Goal: Transaction & Acquisition: Purchase product/service

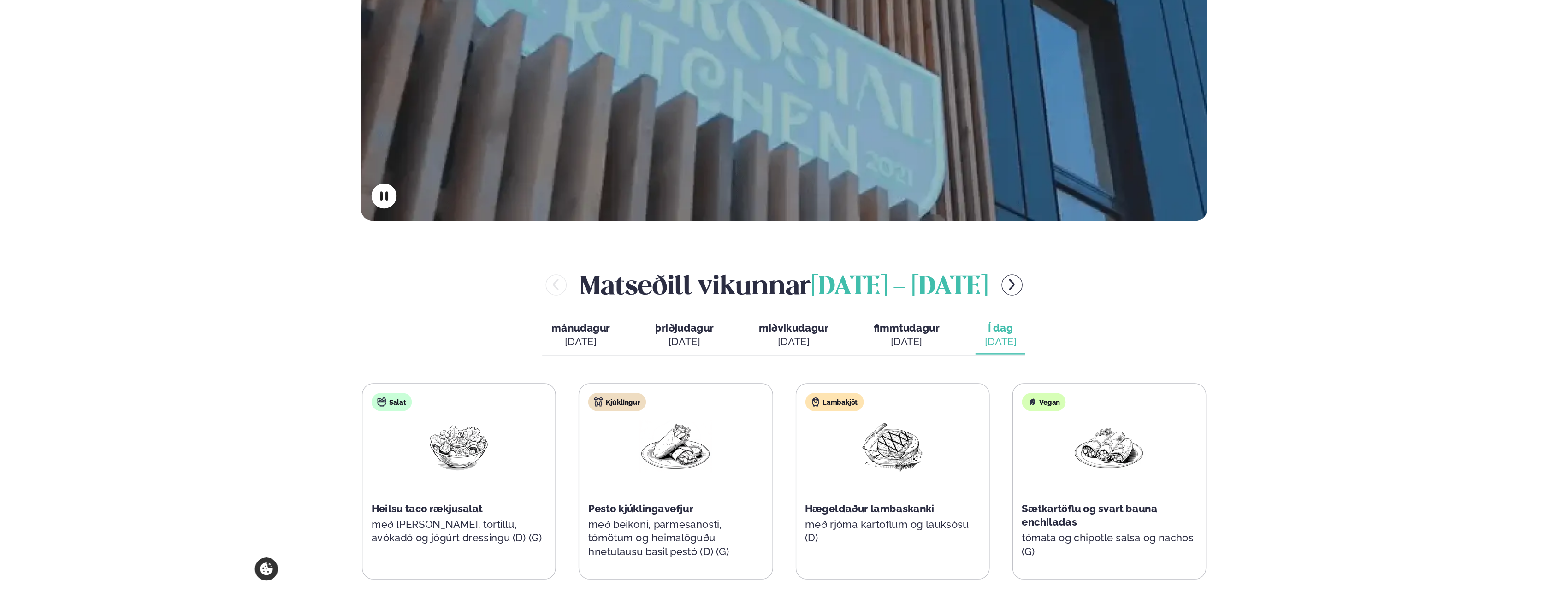
scroll to position [323, 0]
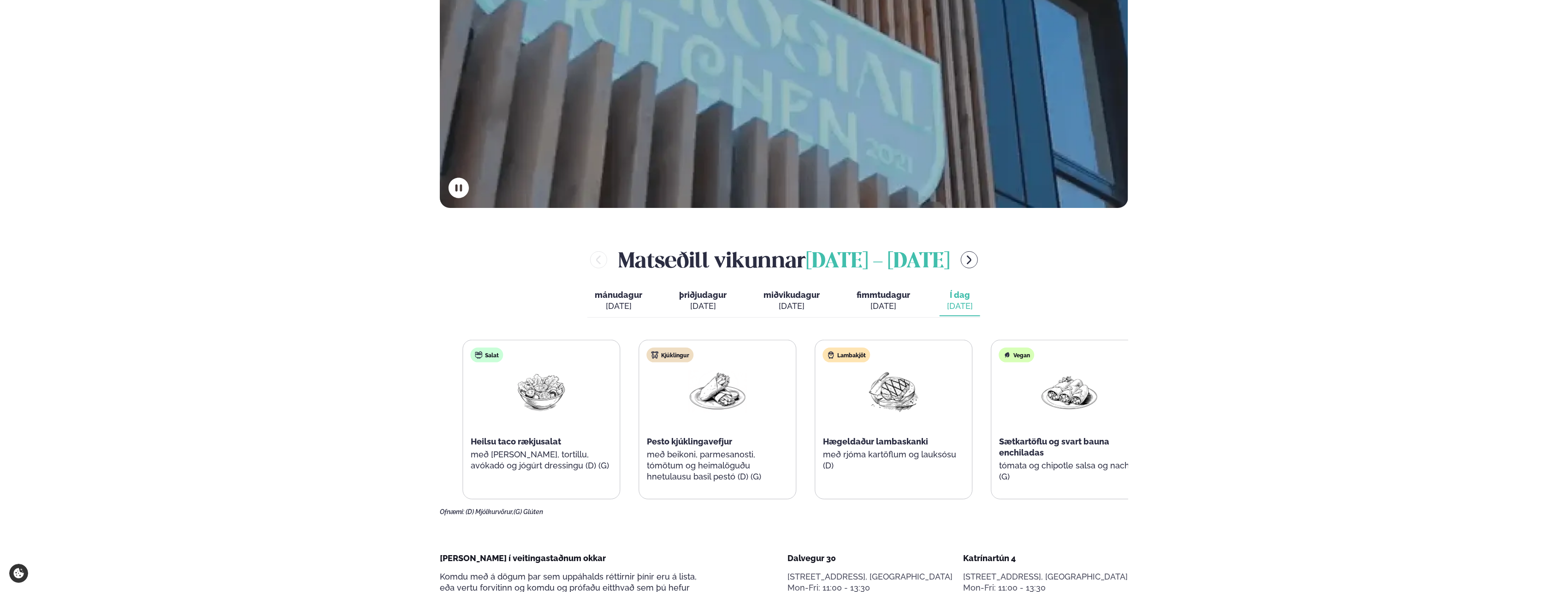
click at [694, 453] on p "með beikoni, parmesanosti, tómötum og heimalöguðu hnetulausu basil pestó (D) (G)" at bounding box center [718, 466] width 142 height 33
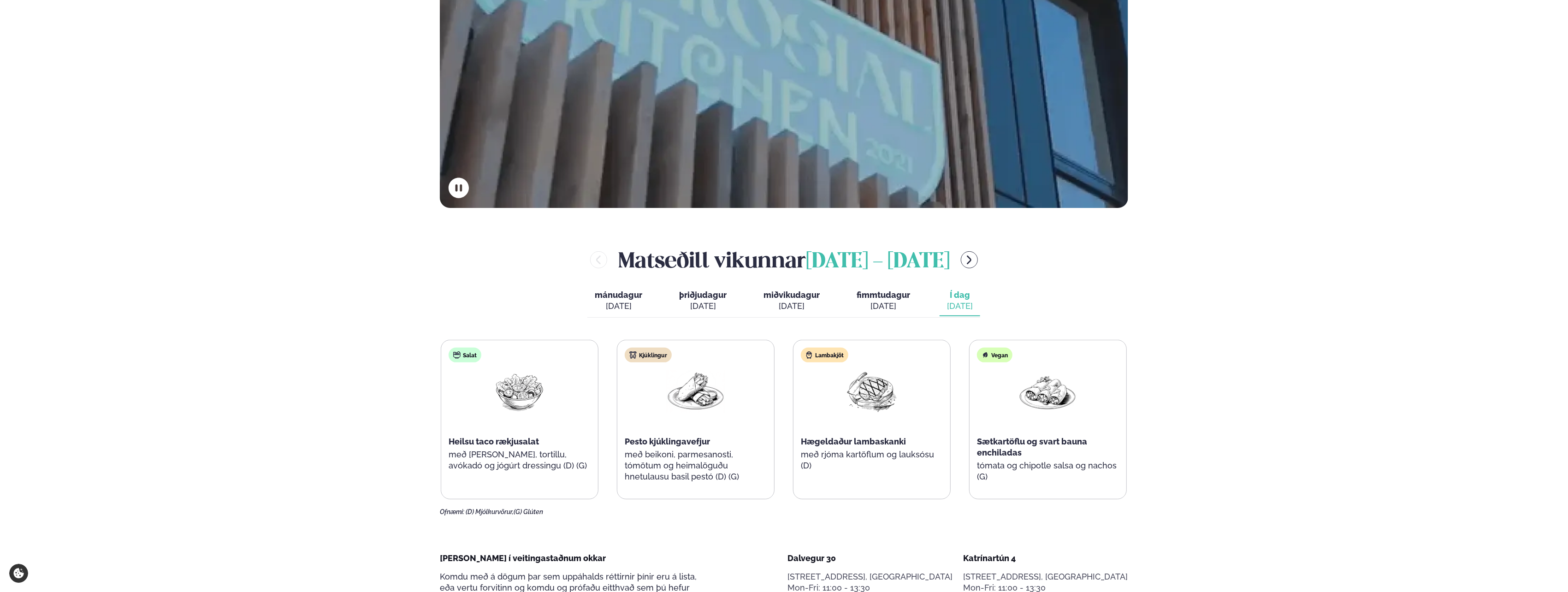
drag, startPoint x: 704, startPoint y: 398, endPoint x: 678, endPoint y: 520, distance: 124.7
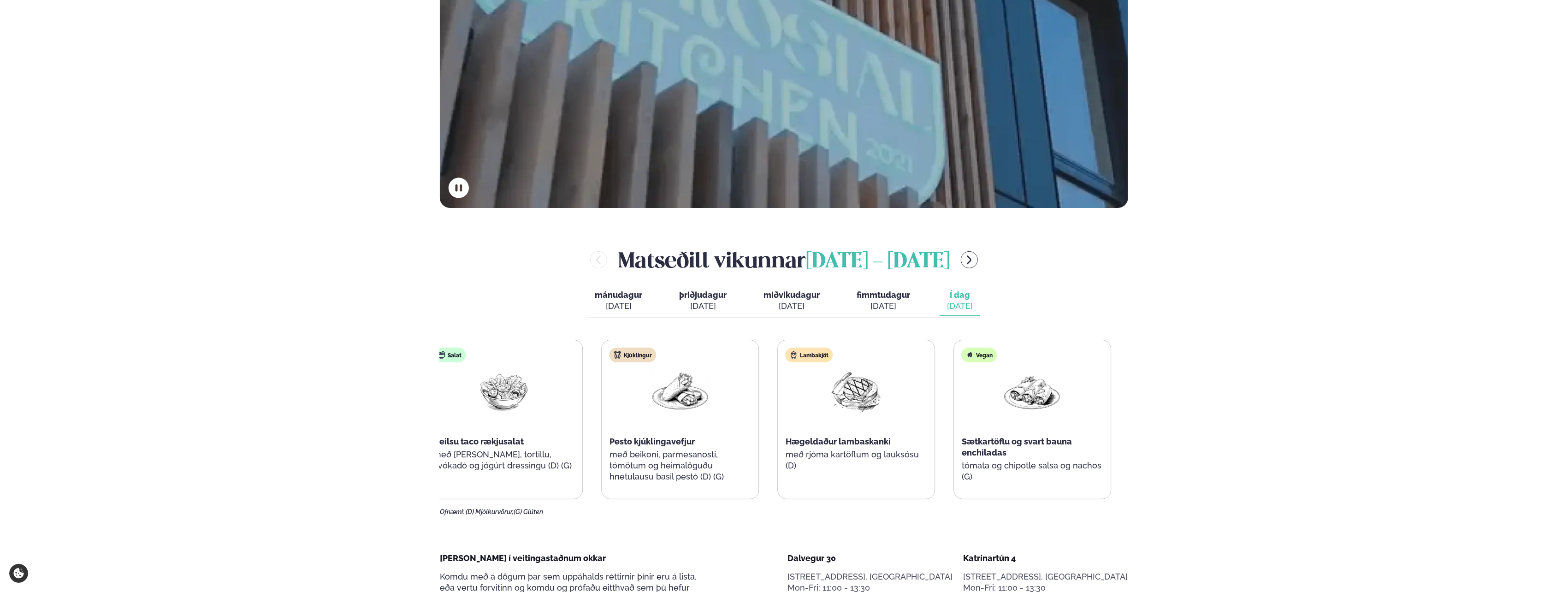
click at [643, 453] on p "með beikoni, parmesanosti, tómötum og heimalöguðu hnetulausu basil pestó (D) (G)" at bounding box center [680, 466] width 142 height 33
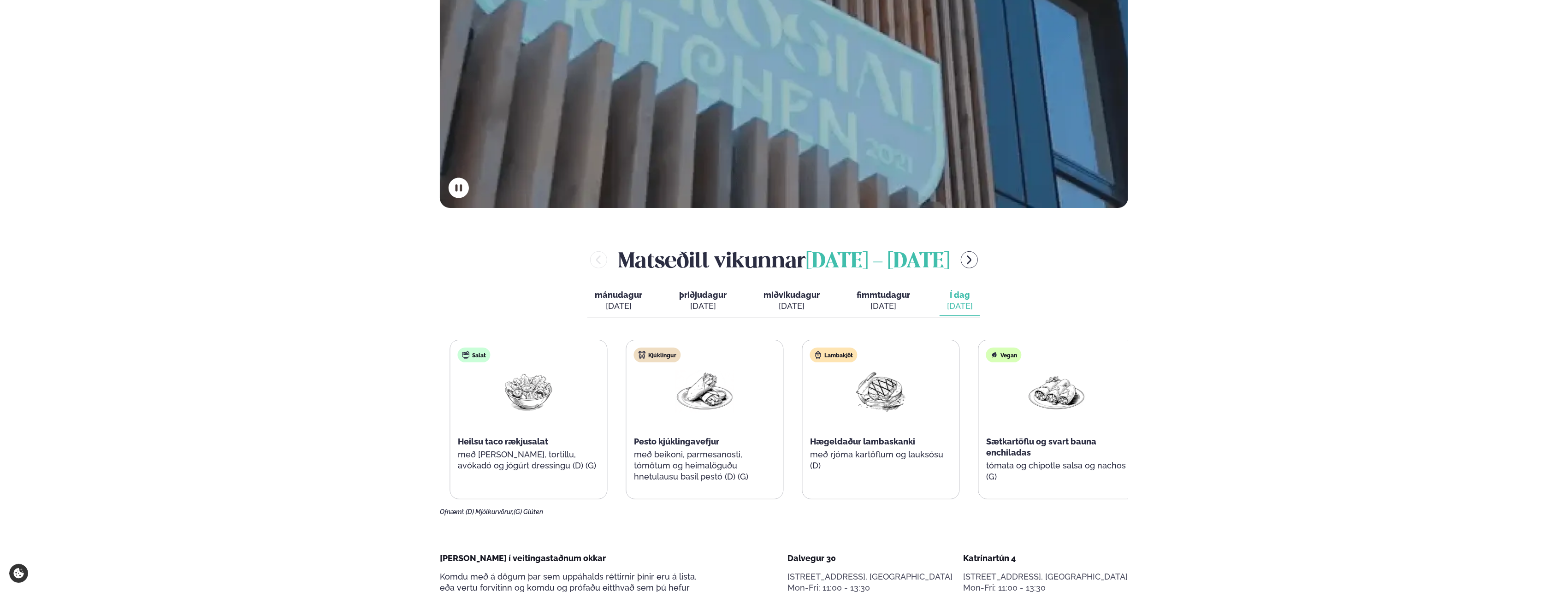
click at [660, 454] on p "með beikoni, parmesanosti, tómötum og heimalöguðu hnetulausu basil pestó (D) (G)" at bounding box center [705, 466] width 142 height 33
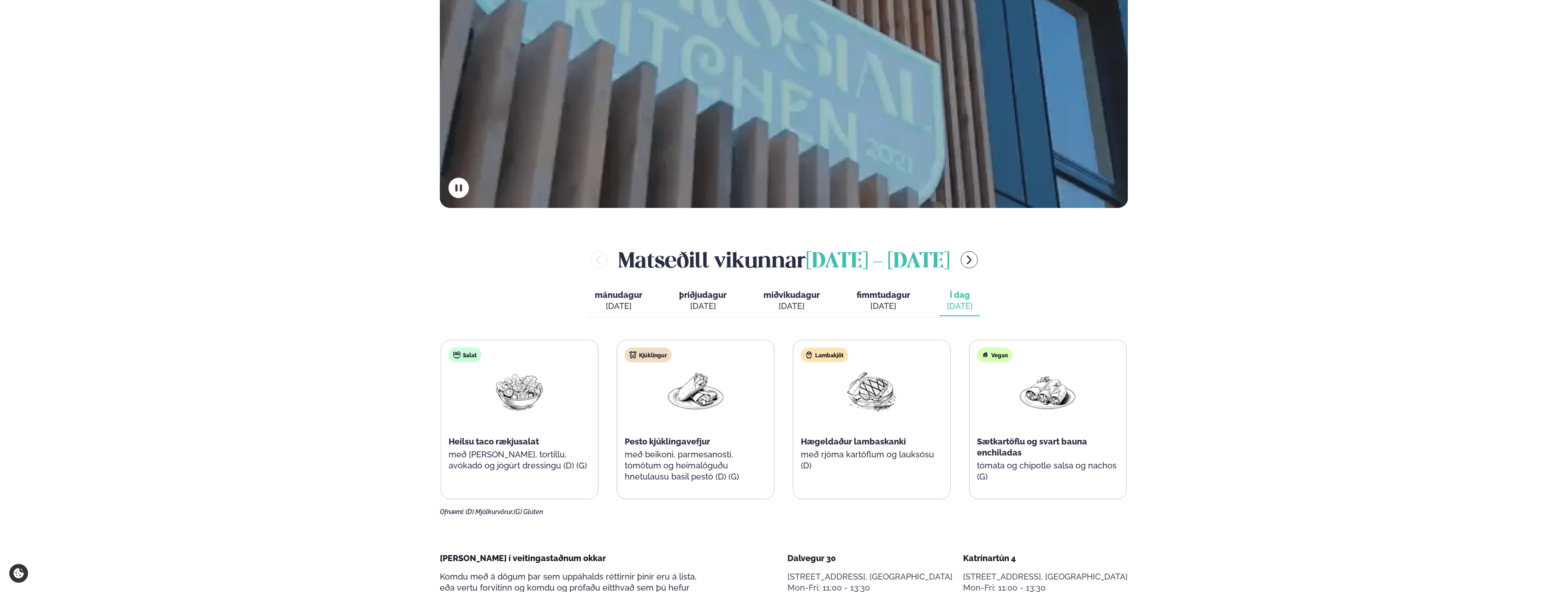
drag, startPoint x: 677, startPoint y: 535, endPoint x: 680, endPoint y: 512, distance: 23.2
click at [680, 481] on div "Ofnæmi: (D) Mjólkurvörur, (G) Glúten" at bounding box center [784, 512] width 688 height 7
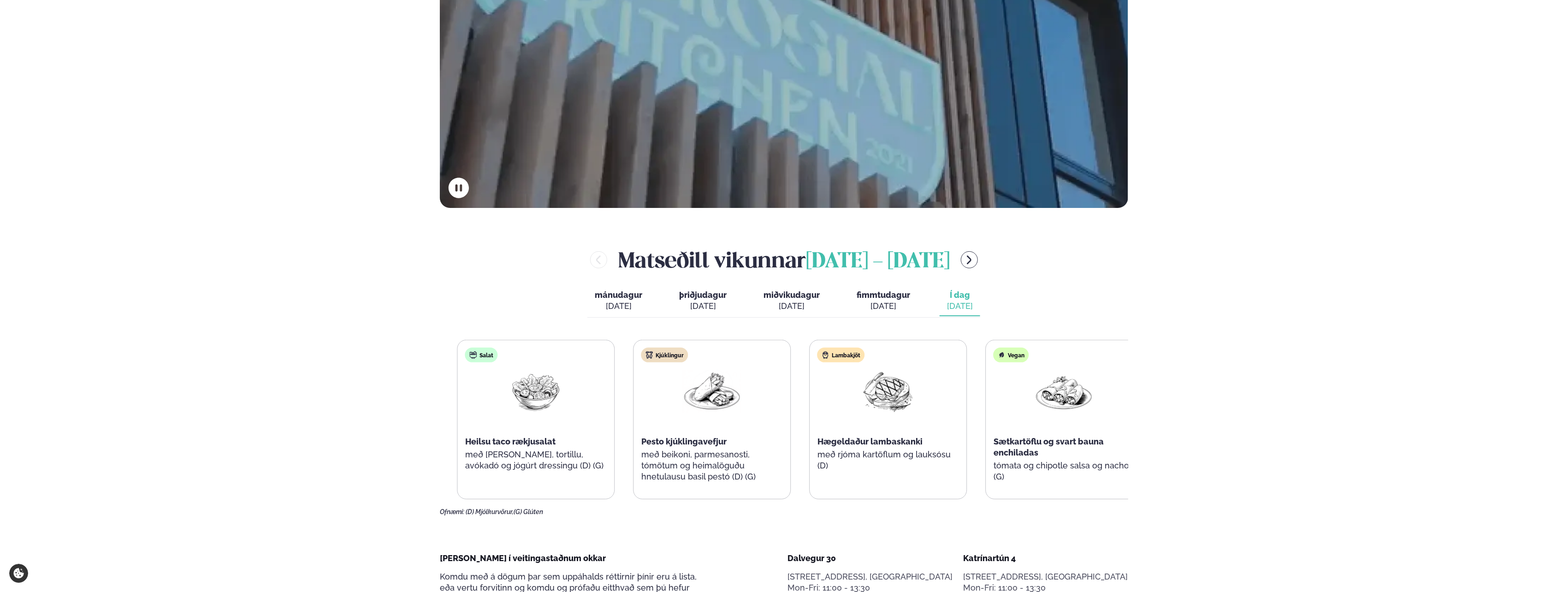
click at [538, 442] on span "Heilsu taco rækjusalat" at bounding box center [510, 441] width 90 height 10
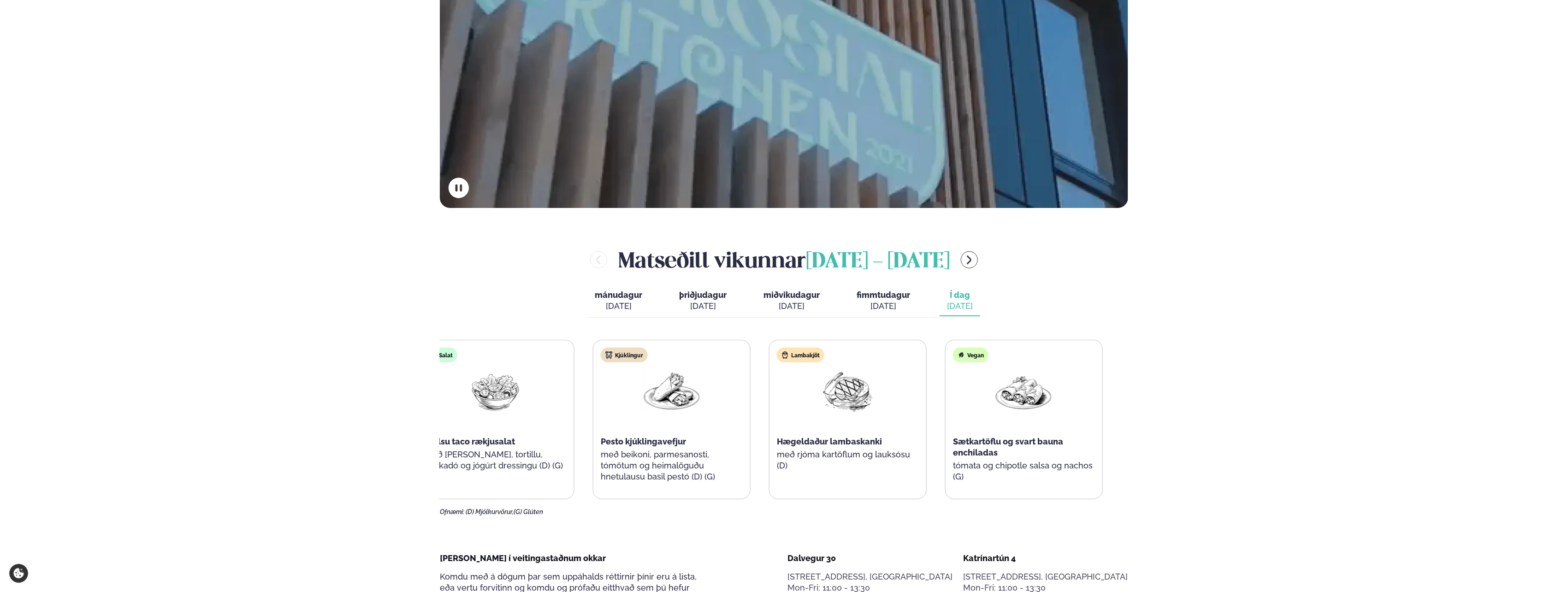
click at [499, 442] on div "Heilsu taco rækjusalat" at bounding box center [496, 441] width 142 height 11
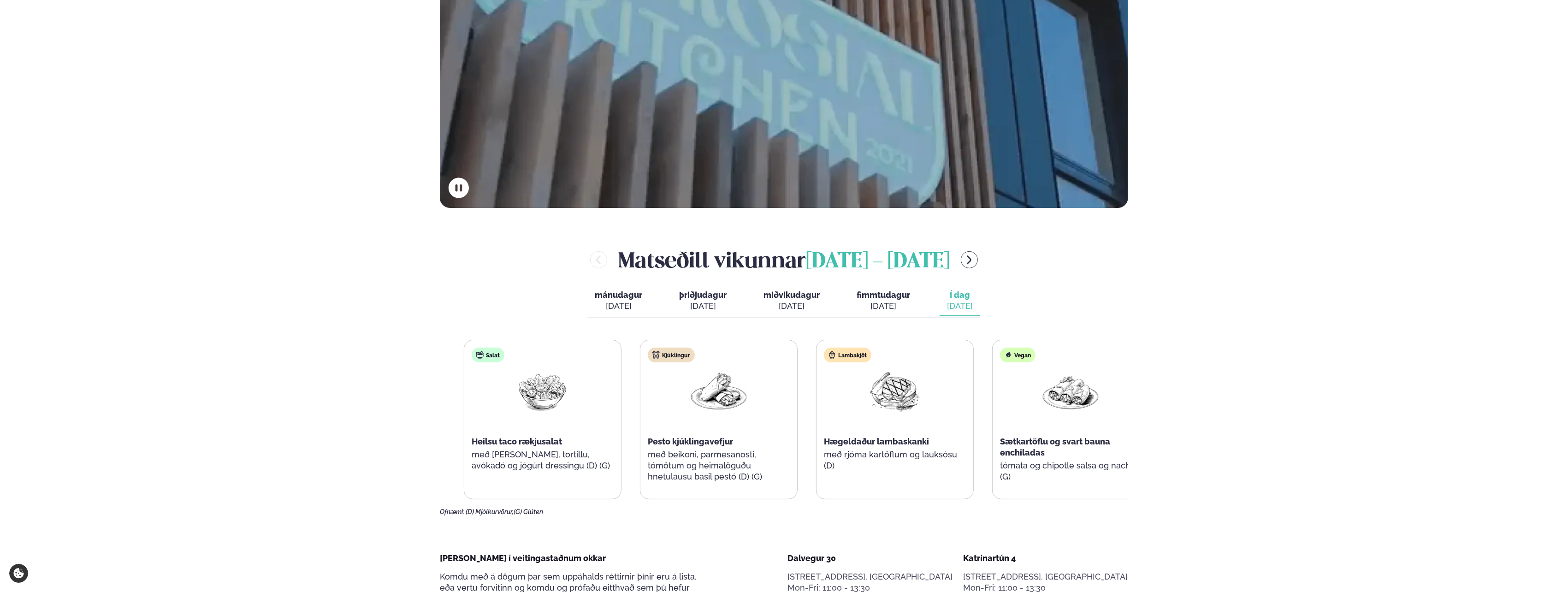
click at [543, 444] on span "Heilsu taco rækjusalat" at bounding box center [516, 441] width 90 height 10
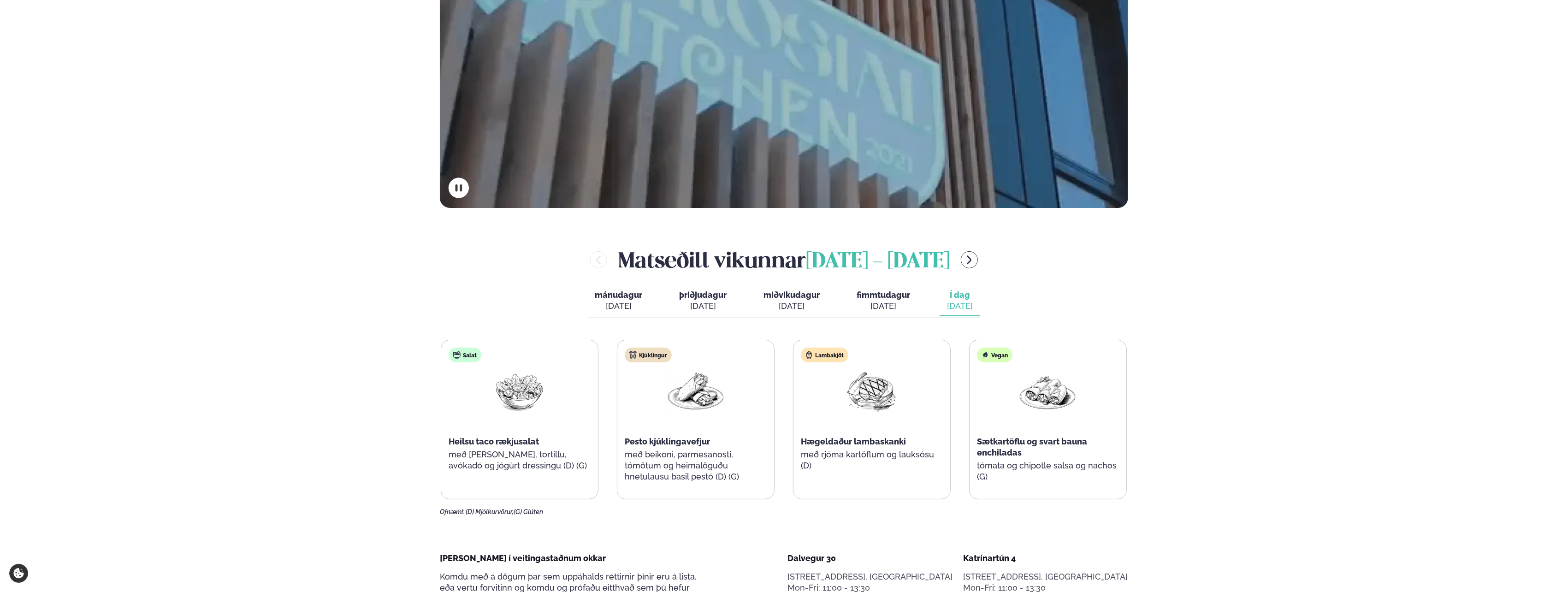
click at [561, 454] on p "með [PERSON_NAME], tortillu, avókadó og jógúrt dressingu (D) (G)" at bounding box center [519, 460] width 142 height 22
click at [521, 439] on span "Heilsu taco rækjusalat" at bounding box center [494, 441] width 90 height 10
